Goal: Obtain resource: Download file/media

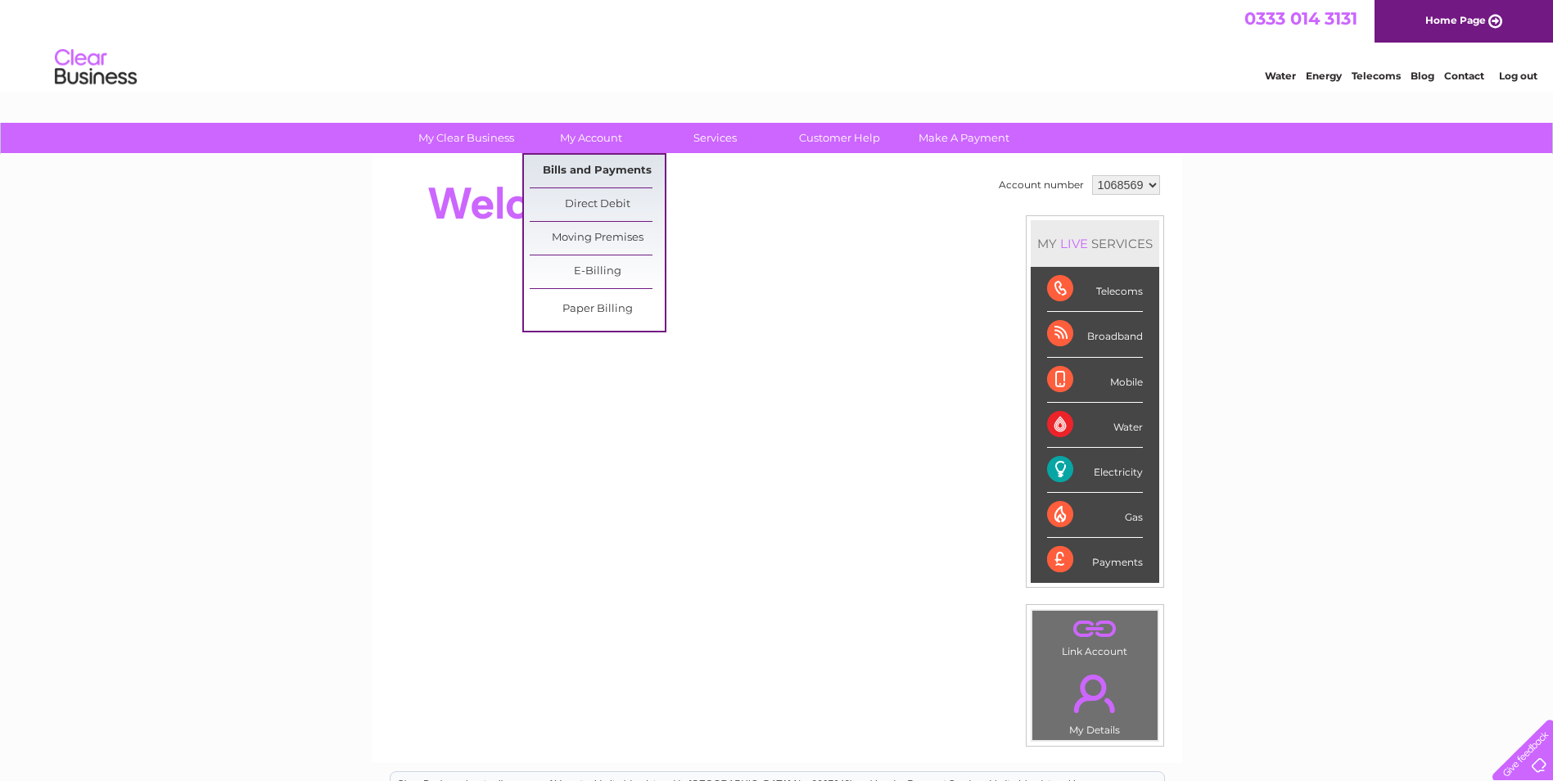
click at [598, 168] on link "Bills and Payments" at bounding box center [597, 171] width 135 height 33
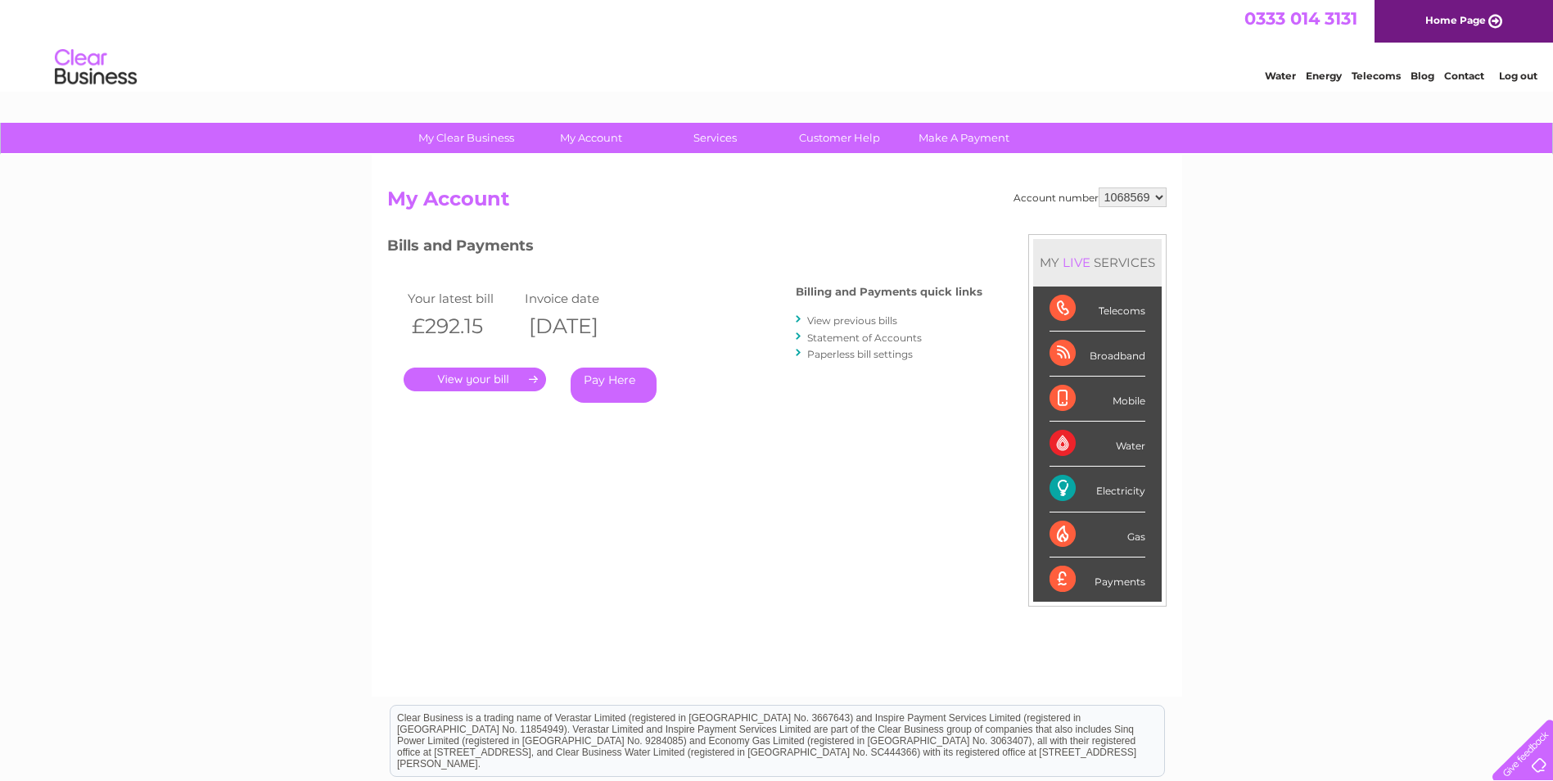
click at [869, 318] on link "View previous bills" at bounding box center [852, 320] width 90 height 12
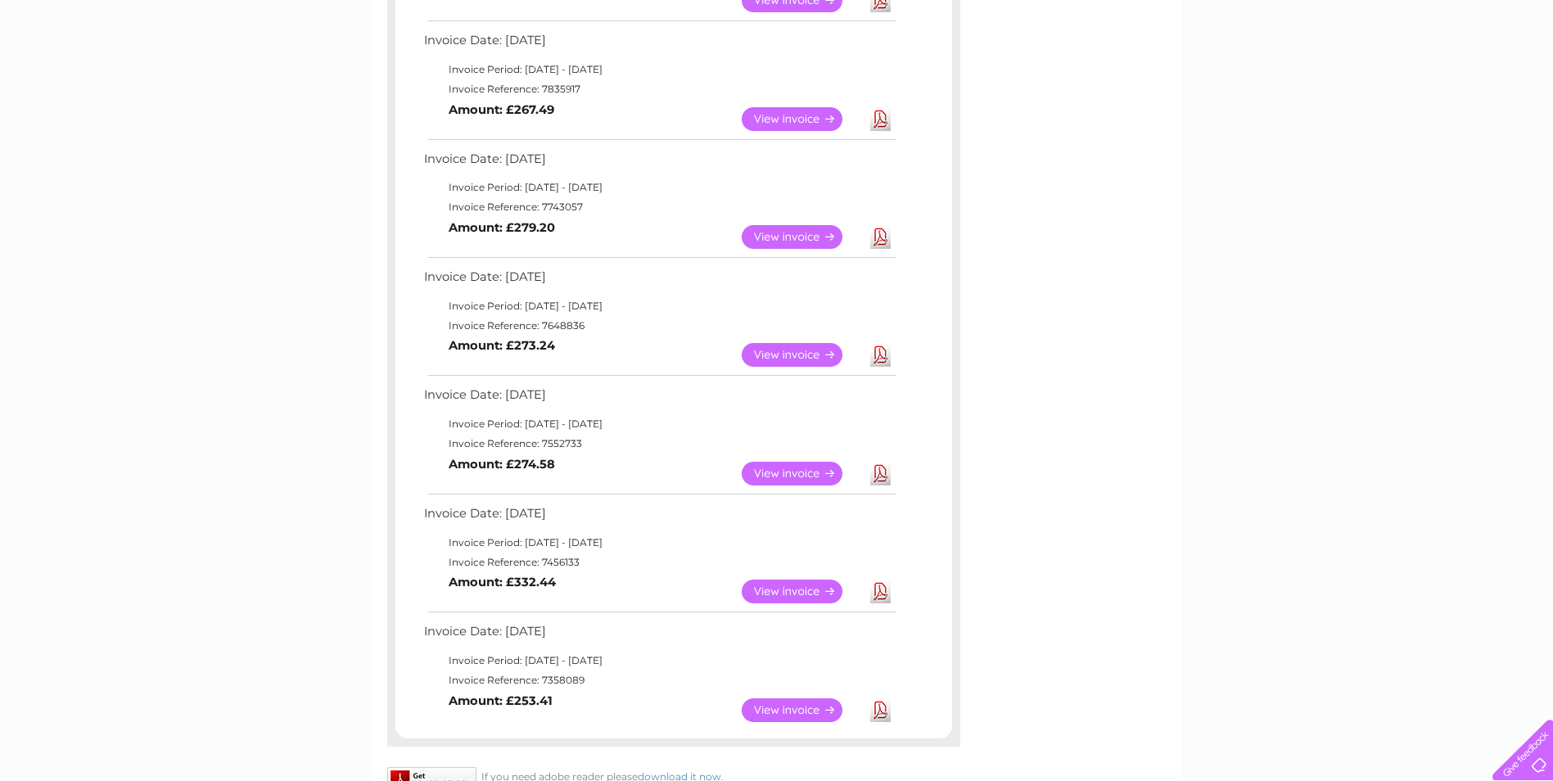
scroll to position [737, 0]
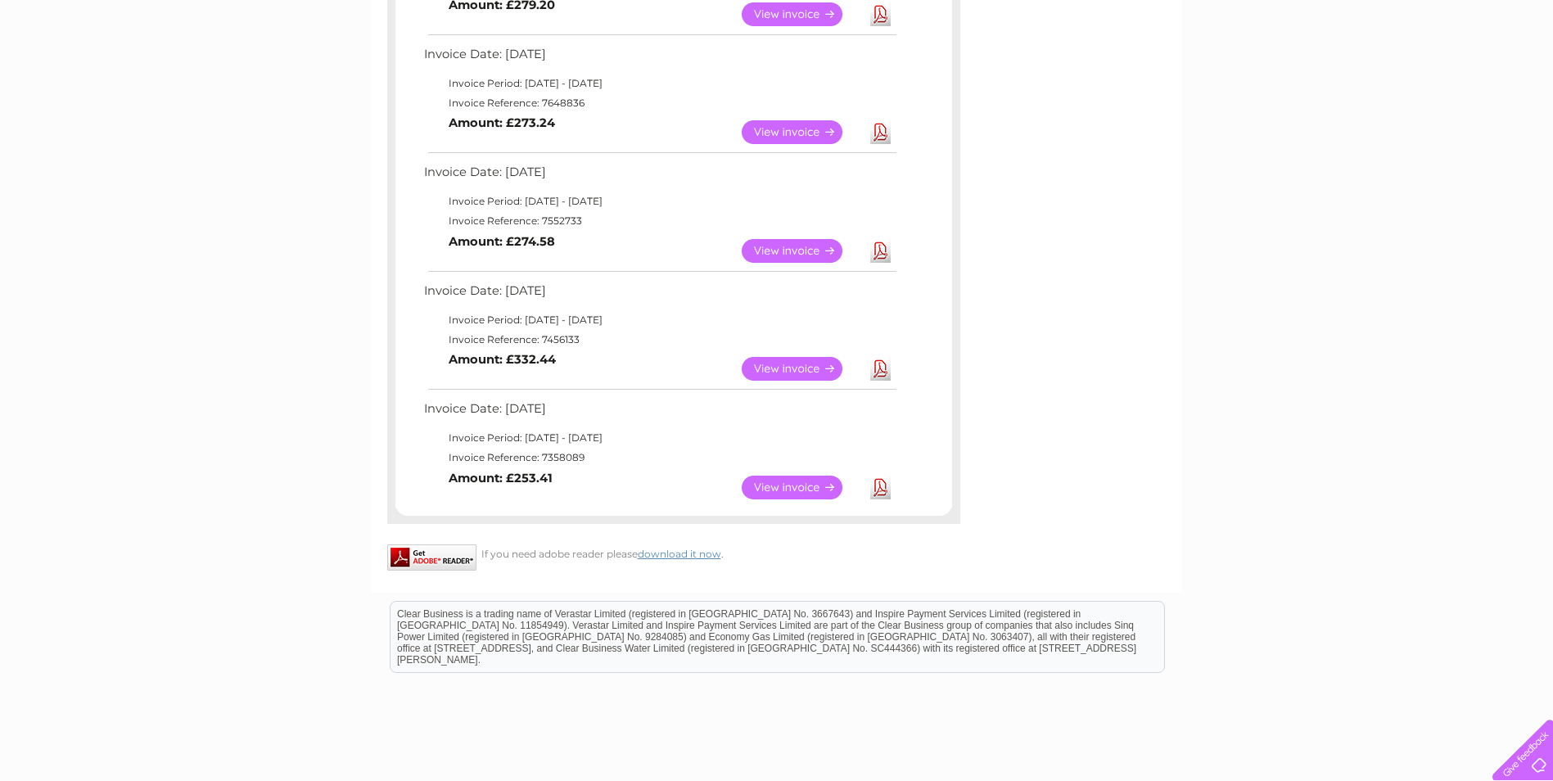
click at [783, 487] on link "View" at bounding box center [802, 488] width 120 height 24
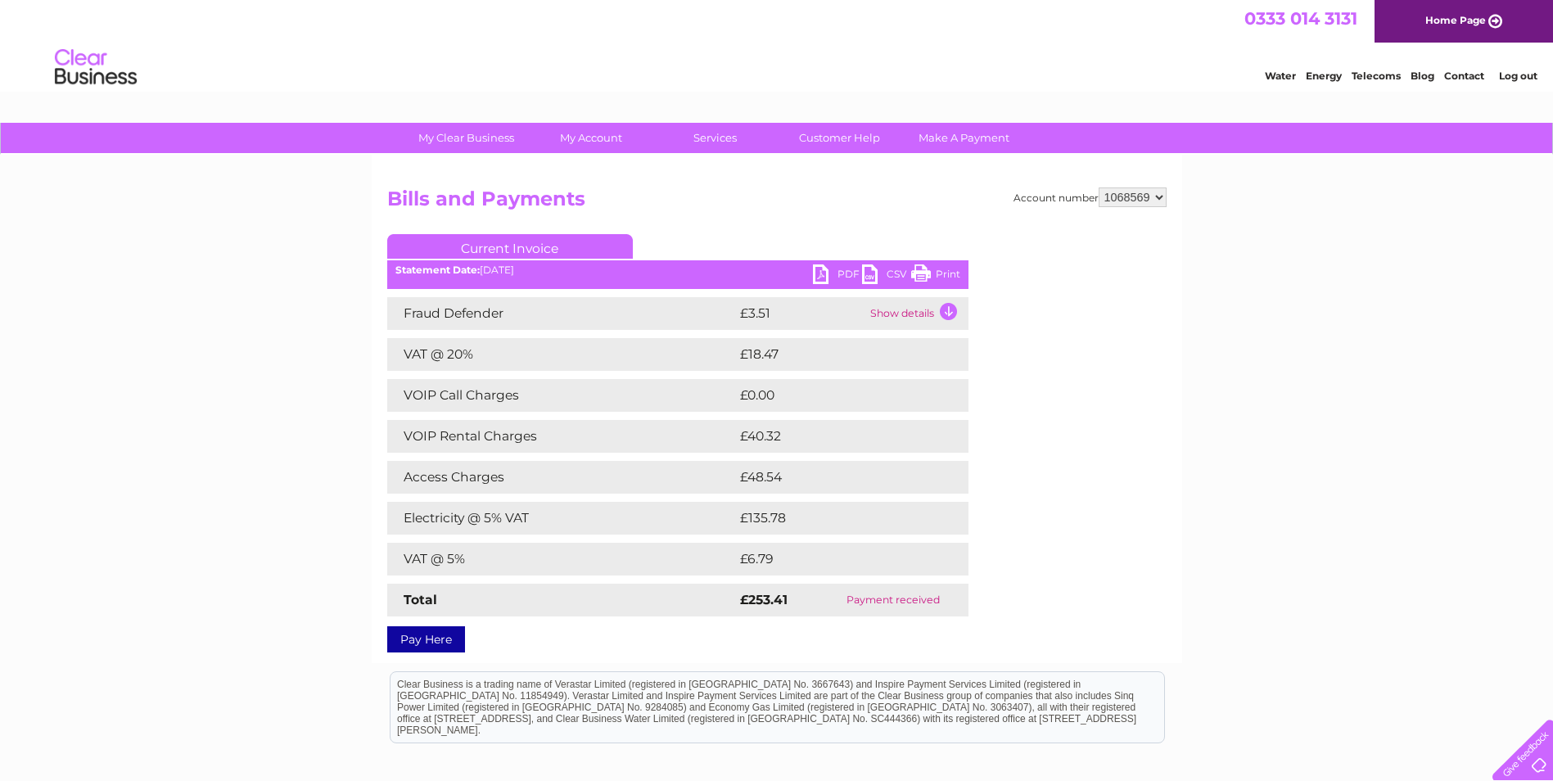
click at [834, 271] on link "PDF" at bounding box center [837, 276] width 49 height 24
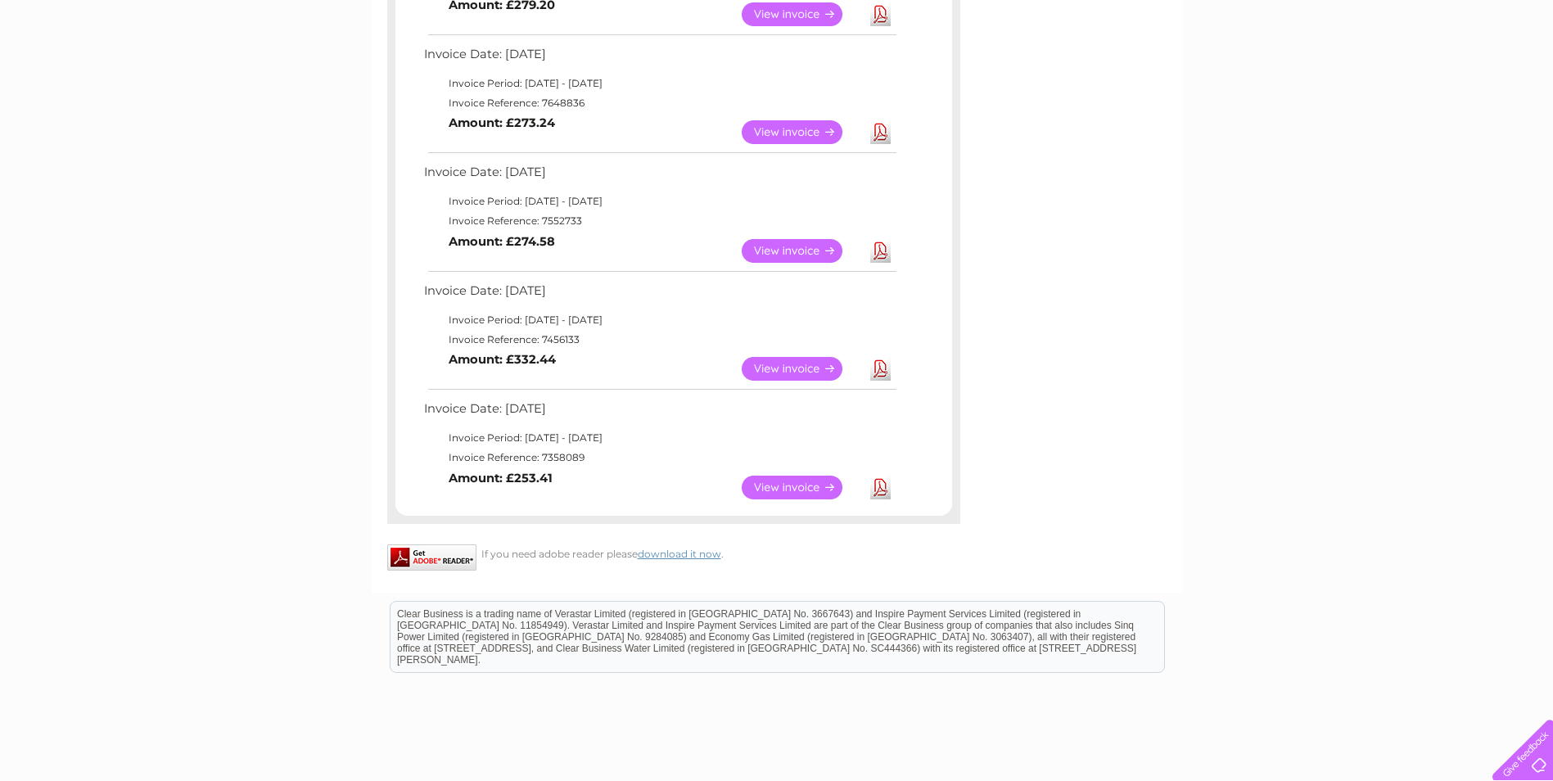
click at [880, 368] on link "Download" at bounding box center [880, 369] width 20 height 24
